Goal: Task Accomplishment & Management: Use online tool/utility

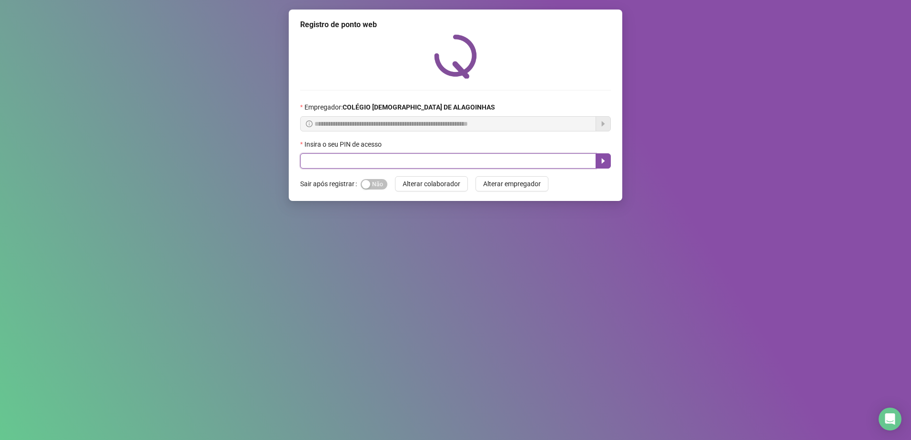
click at [356, 168] on input "text" at bounding box center [448, 160] width 296 height 15
type input "*****"
click at [603, 161] on icon "caret-right" at bounding box center [603, 161] width 3 height 5
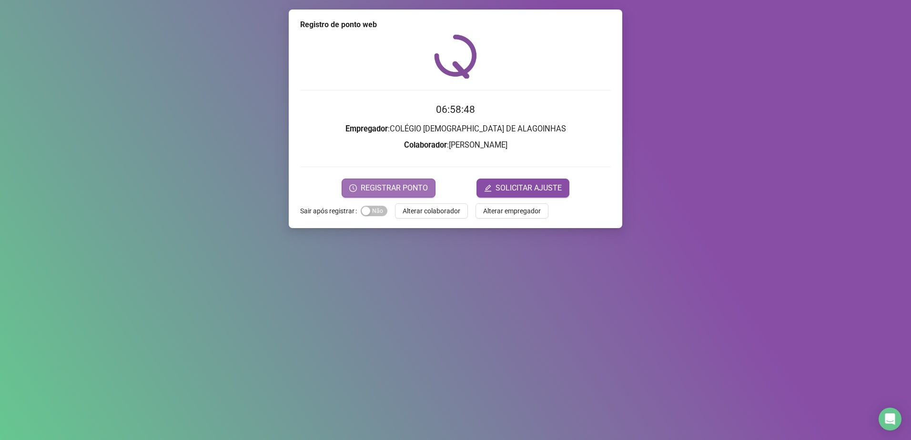
click at [421, 187] on span "REGISTRAR PONTO" at bounding box center [394, 188] width 67 height 11
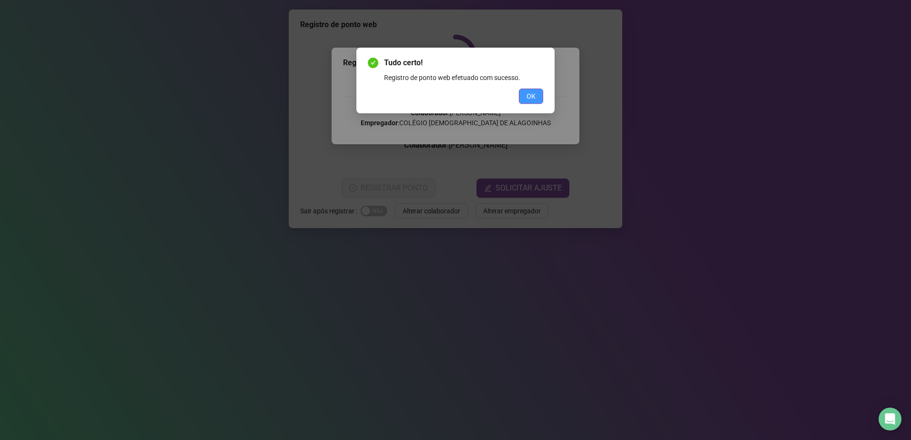
click at [529, 101] on span "OK" at bounding box center [531, 96] width 9 height 10
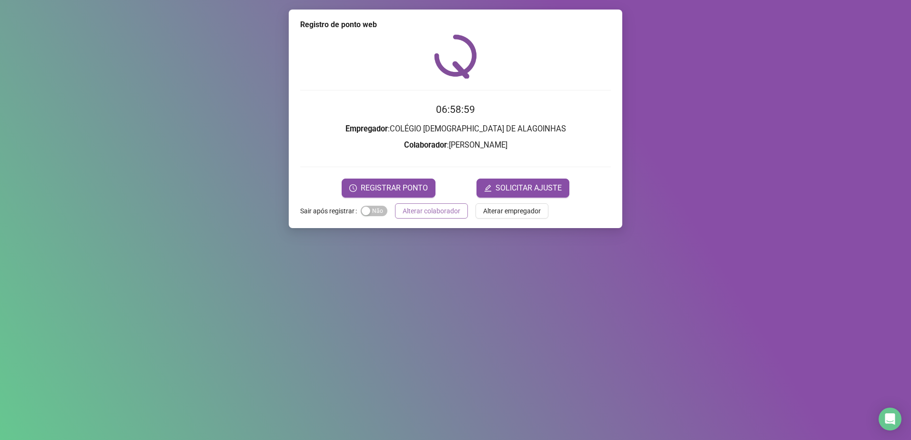
click at [444, 216] on button "Alterar colaborador" at bounding box center [431, 211] width 73 height 15
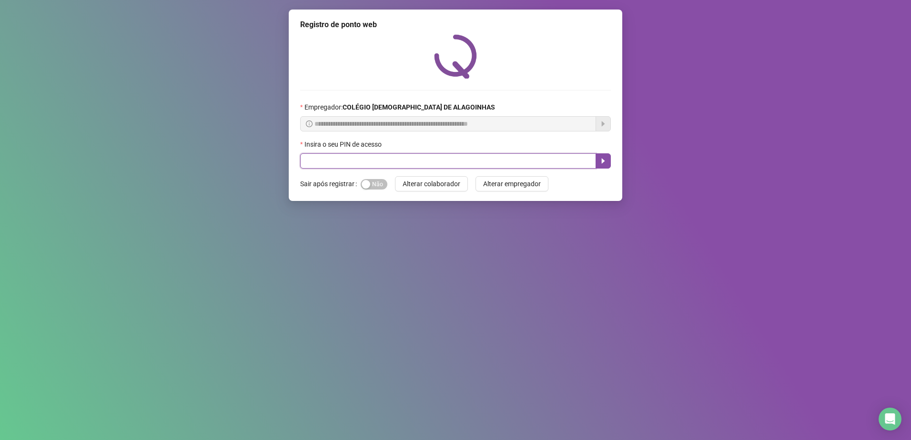
click at [356, 163] on input "text" at bounding box center [448, 160] width 296 height 15
click at [449, 161] on input "text" at bounding box center [448, 160] width 296 height 15
type input "*****"
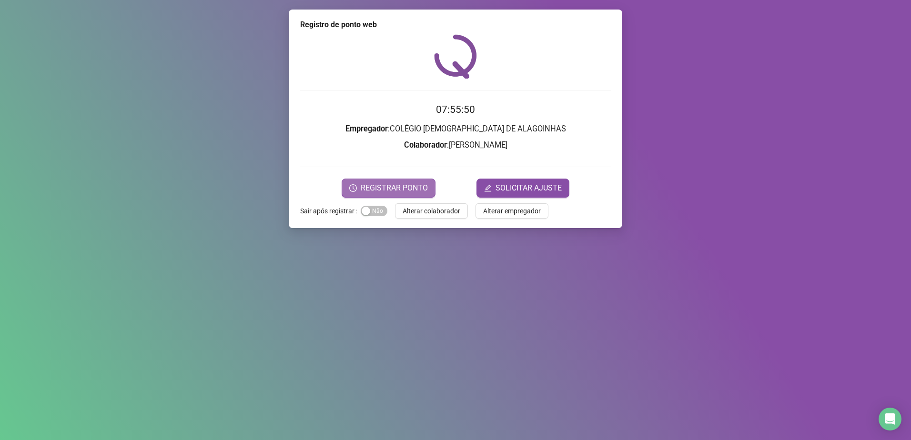
click at [426, 192] on span "REGISTRAR PONTO" at bounding box center [394, 188] width 67 height 11
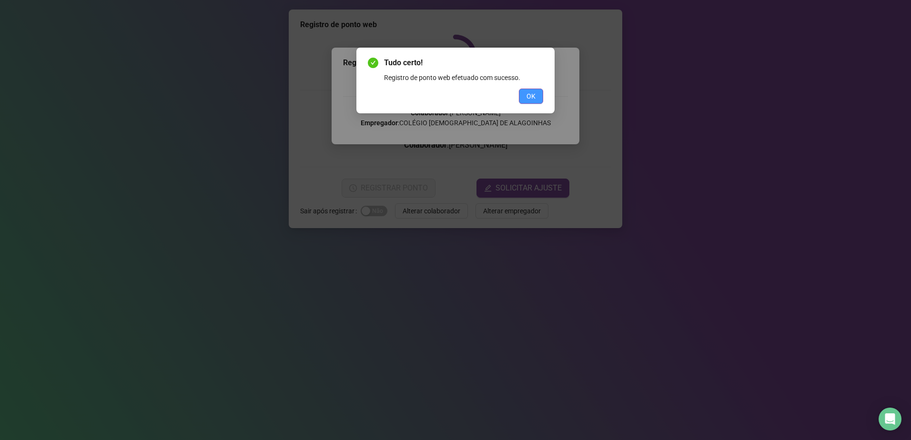
click at [532, 102] on button "OK" at bounding box center [531, 96] width 24 height 15
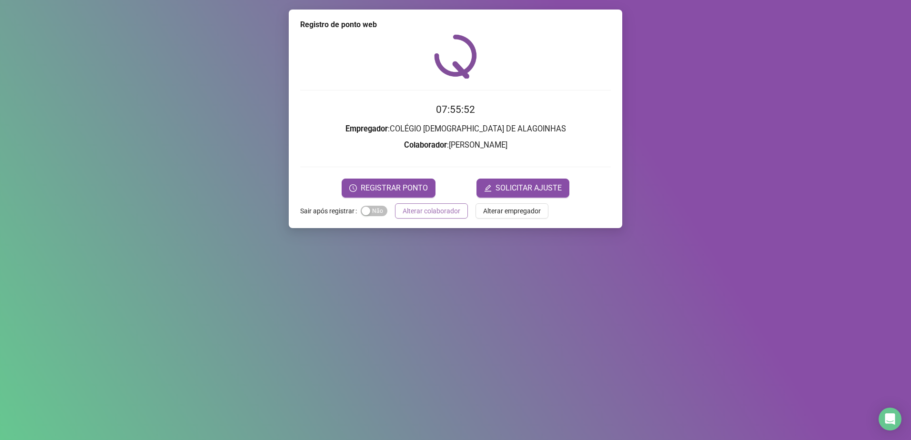
click at [433, 215] on span "Alterar colaborador" at bounding box center [432, 211] width 58 height 10
